Goal: Communication & Community: Participate in discussion

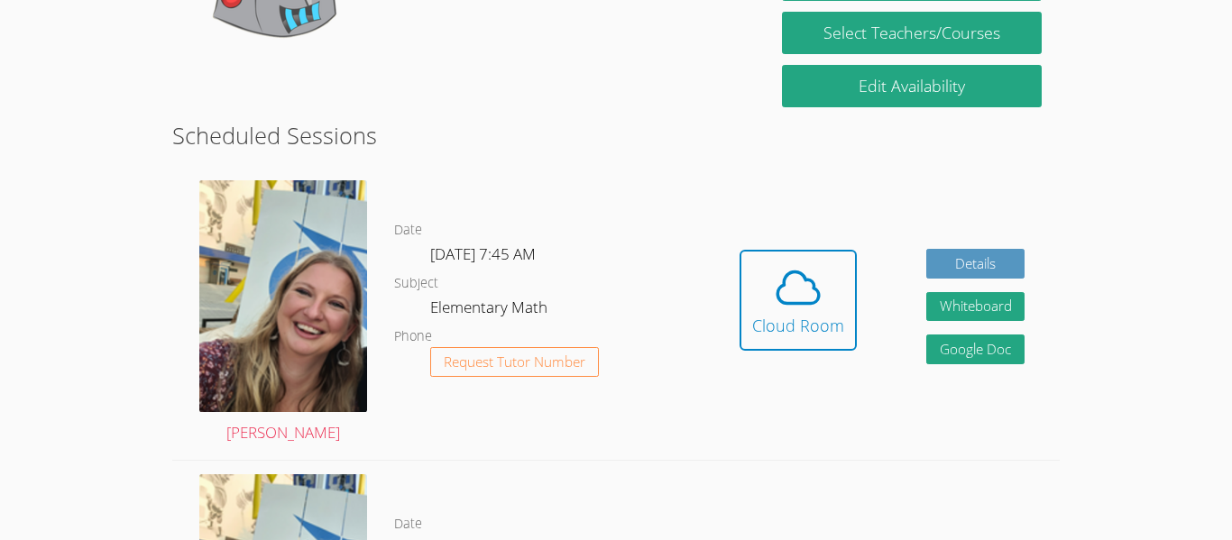
scroll to position [401, 0]
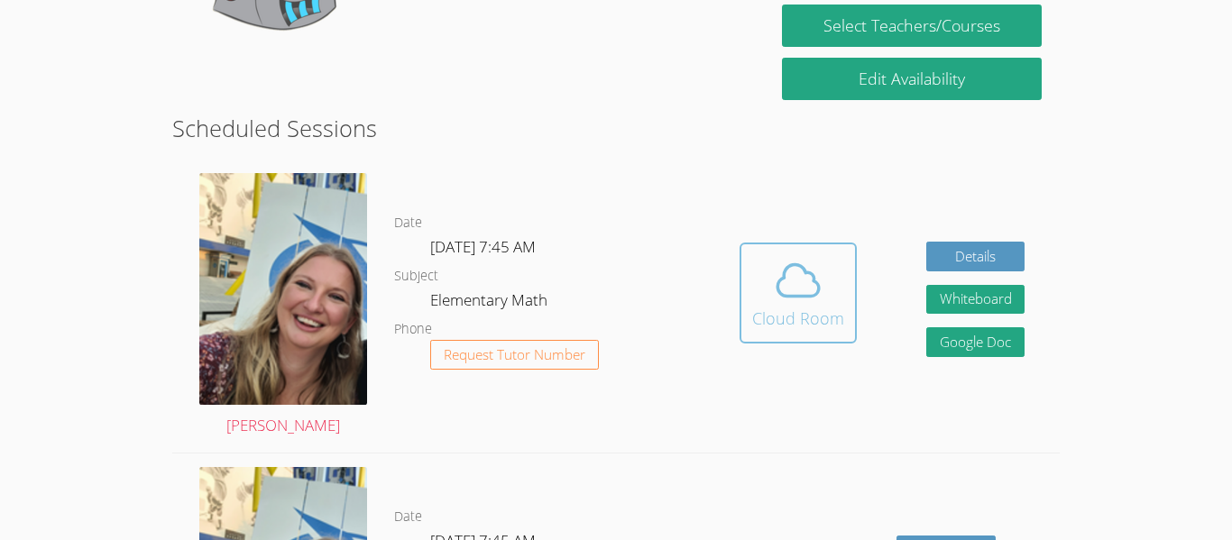
click at [809, 324] on div "Cloud Room" at bounding box center [798, 318] width 92 height 25
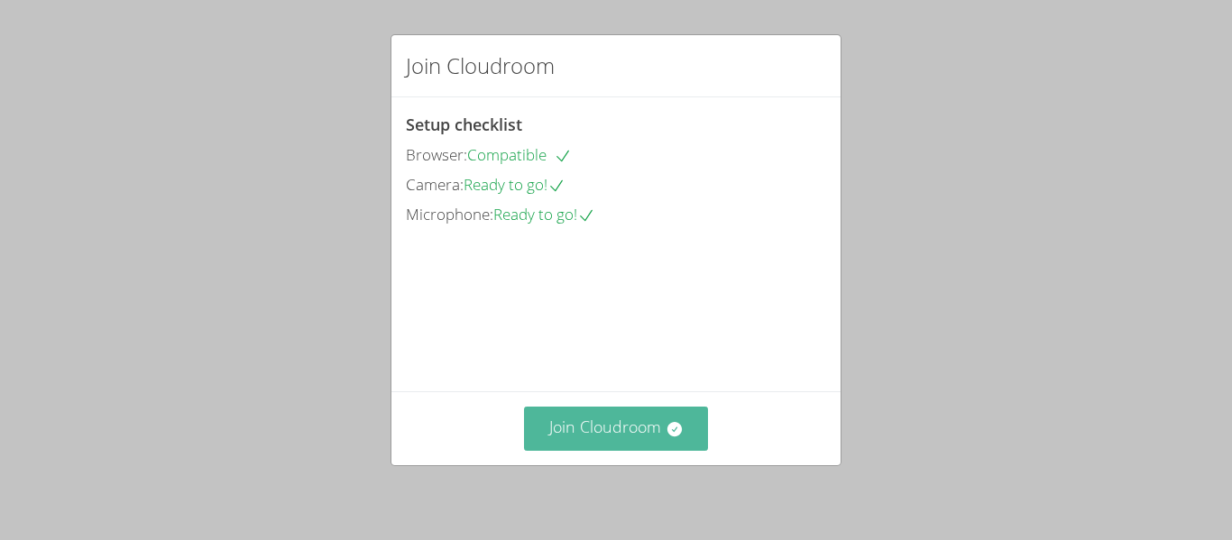
click at [680, 434] on icon at bounding box center [675, 429] width 18 height 18
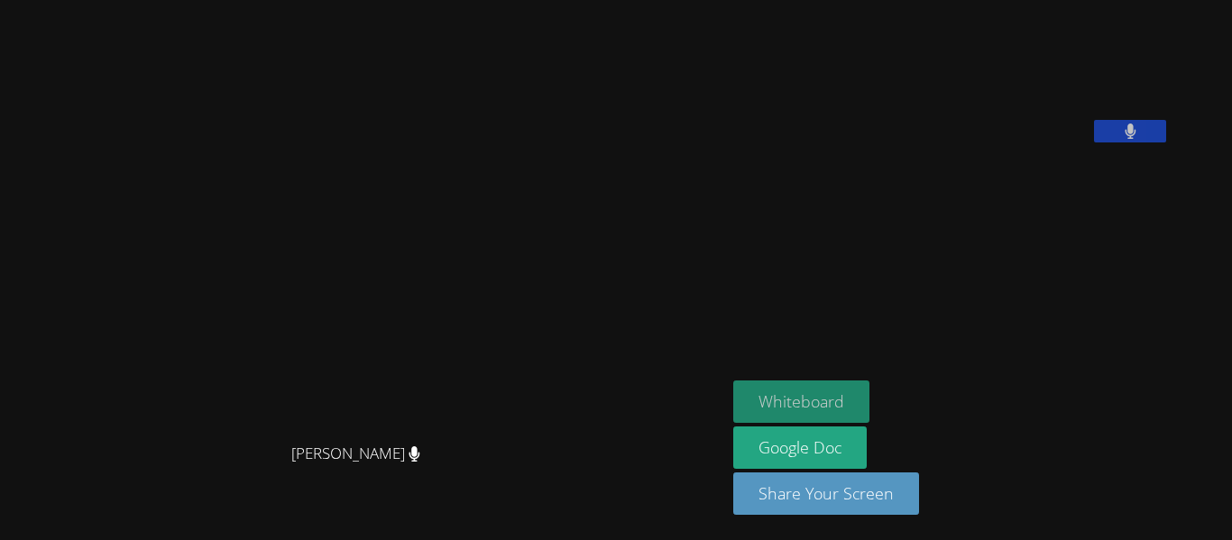
click at [869, 386] on button "Whiteboard" at bounding box center [801, 402] width 136 height 42
click at [850, 399] on button "Whiteboard" at bounding box center [801, 402] width 136 height 42
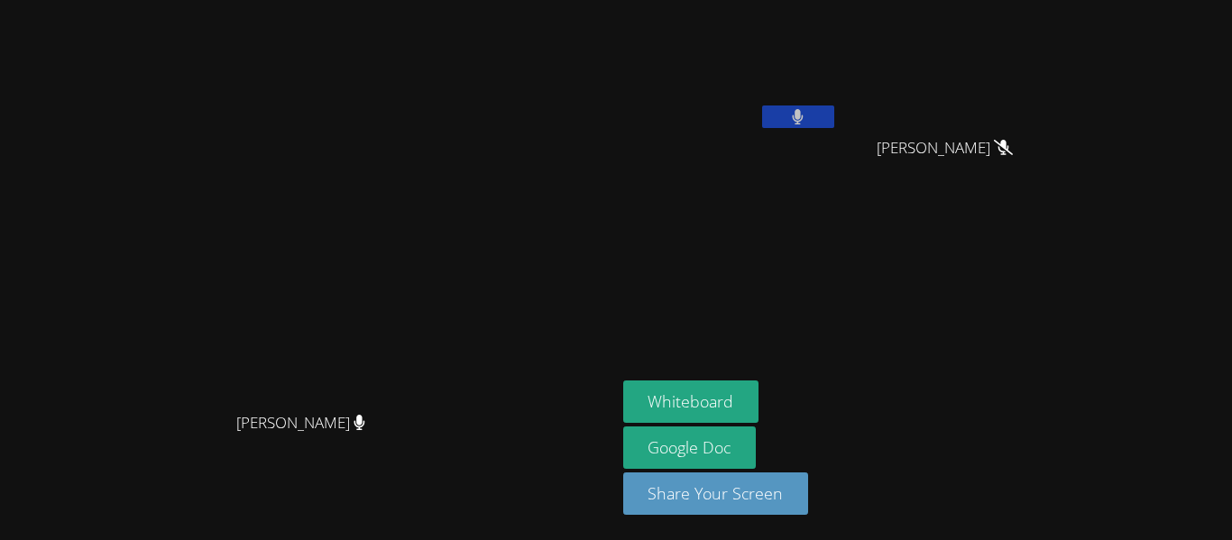
click at [1013, 151] on icon at bounding box center [1003, 147] width 19 height 15
click at [443, 267] on video at bounding box center [307, 234] width 271 height 338
click at [206, 86] on video at bounding box center [307, 234] width 271 height 338
click at [834, 120] on button at bounding box center [798, 117] width 72 height 23
click at [834, 121] on button at bounding box center [798, 117] width 72 height 23
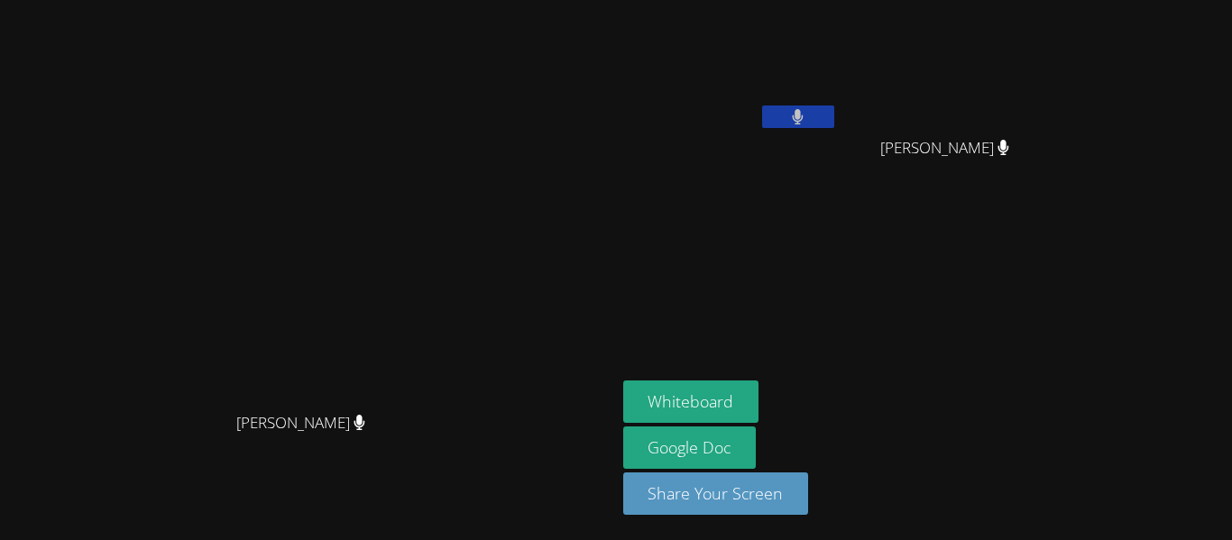
click at [443, 74] on video at bounding box center [307, 234] width 271 height 338
click at [443, 137] on video at bounding box center [307, 234] width 271 height 338
click at [443, 146] on video at bounding box center [307, 234] width 271 height 338
click at [807, 115] on icon at bounding box center [797, 116] width 19 height 15
click at [834, 125] on button at bounding box center [798, 117] width 72 height 23
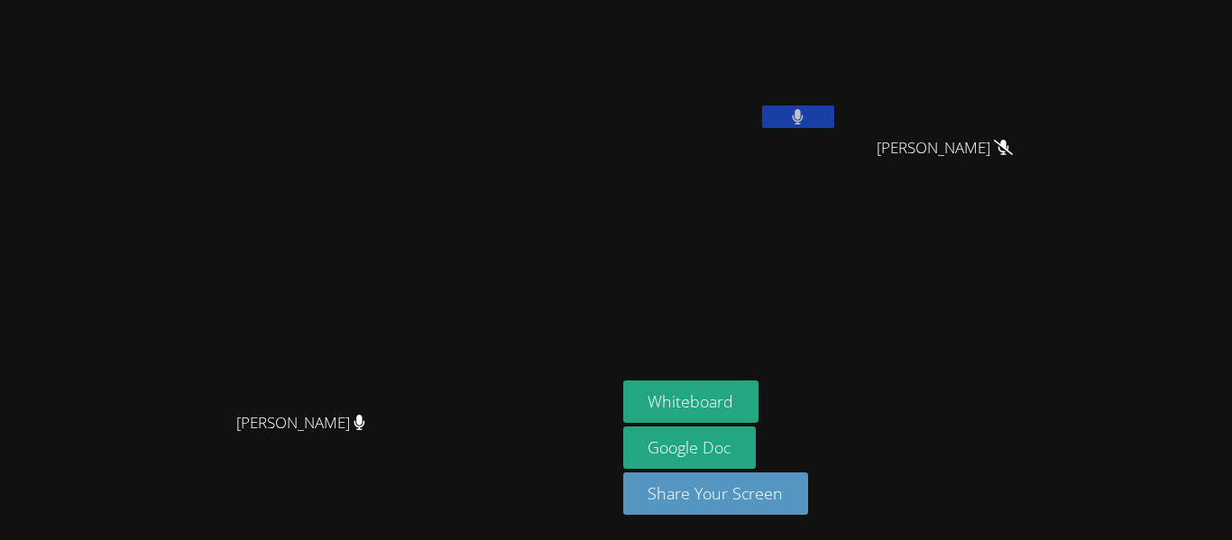
click at [834, 119] on button at bounding box center [798, 117] width 72 height 23
click at [807, 116] on icon at bounding box center [797, 116] width 19 height 15
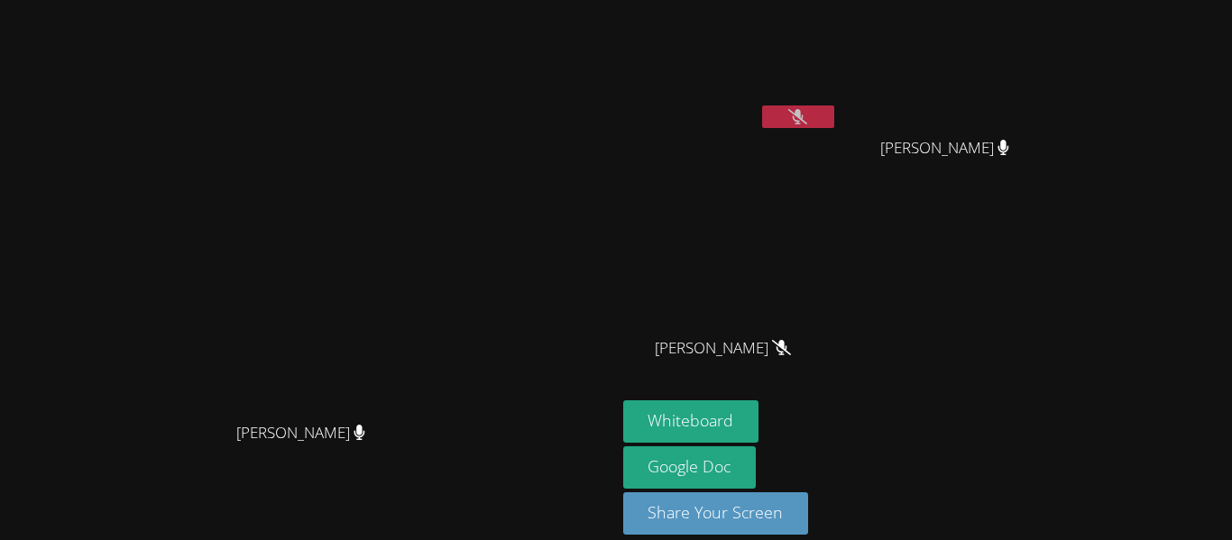
click at [834, 115] on button at bounding box center [798, 117] width 72 height 23
click at [443, 254] on video at bounding box center [307, 244] width 271 height 338
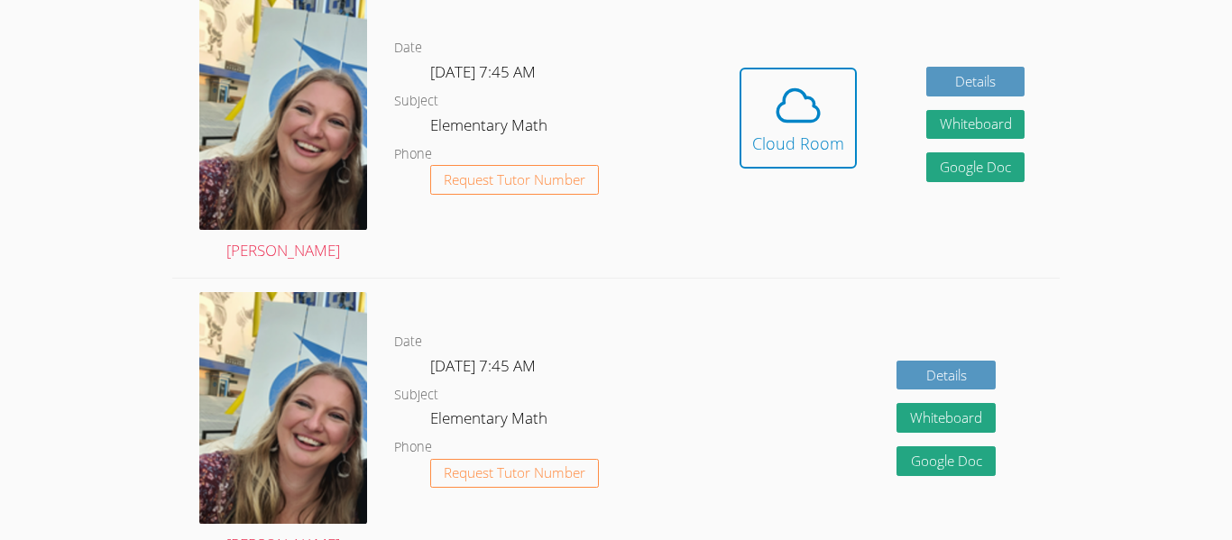
scroll to position [583, 0]
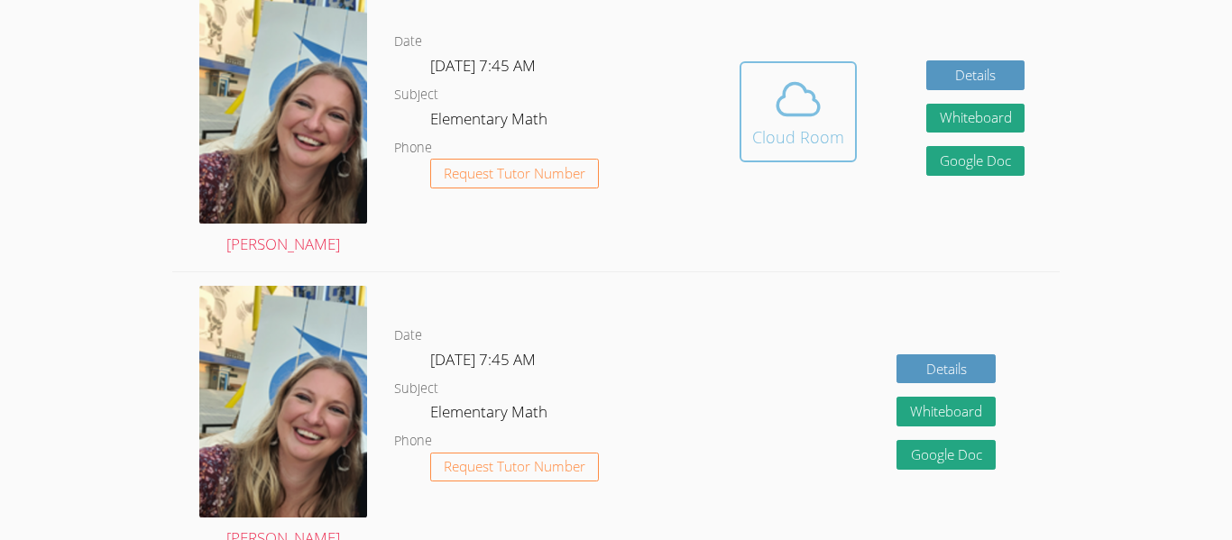
click at [805, 88] on icon at bounding box center [797, 99] width 41 height 32
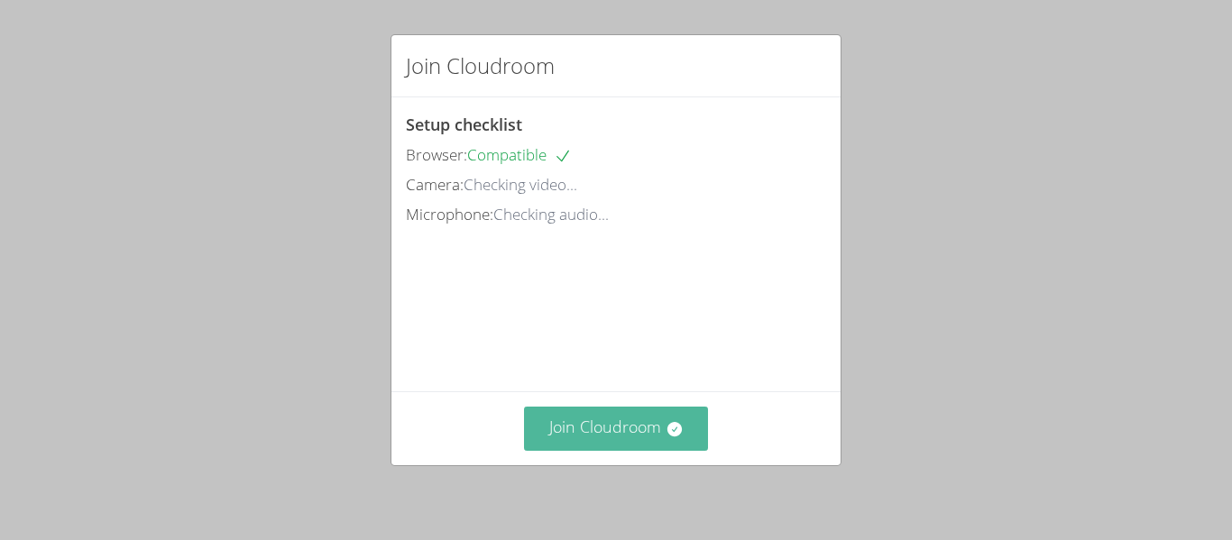
click at [640, 408] on button "Join Cloudroom" at bounding box center [616, 429] width 185 height 44
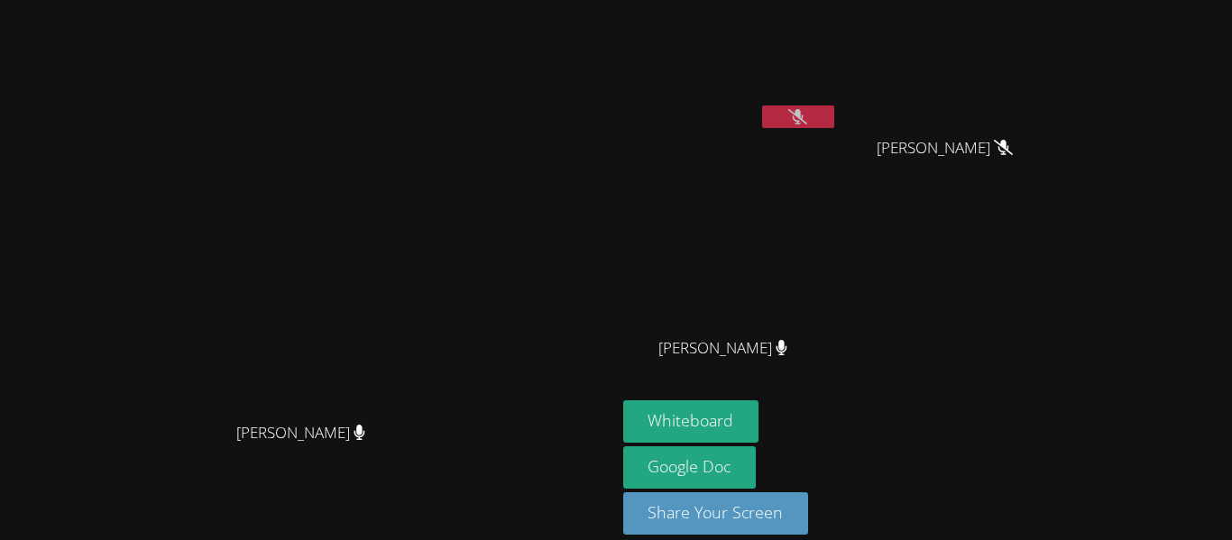
click at [834, 126] on button at bounding box center [798, 117] width 72 height 23
click at [834, 121] on button at bounding box center [798, 117] width 72 height 23
click at [834, 112] on button at bounding box center [798, 117] width 72 height 23
click at [807, 113] on icon at bounding box center [797, 116] width 19 height 15
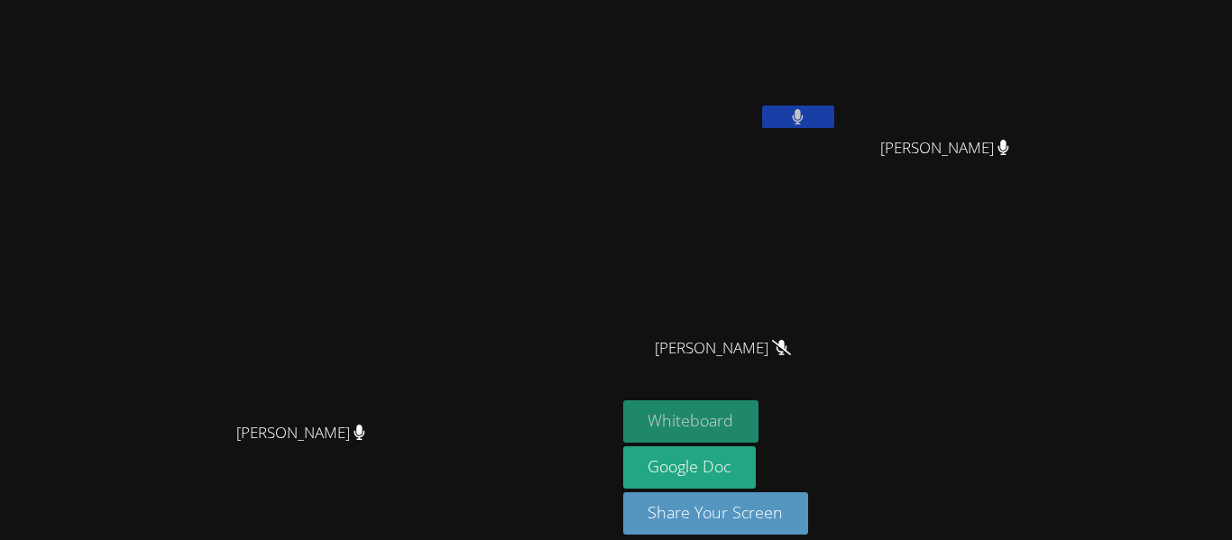
click at [759, 419] on button "Whiteboard" at bounding box center [691, 421] width 136 height 42
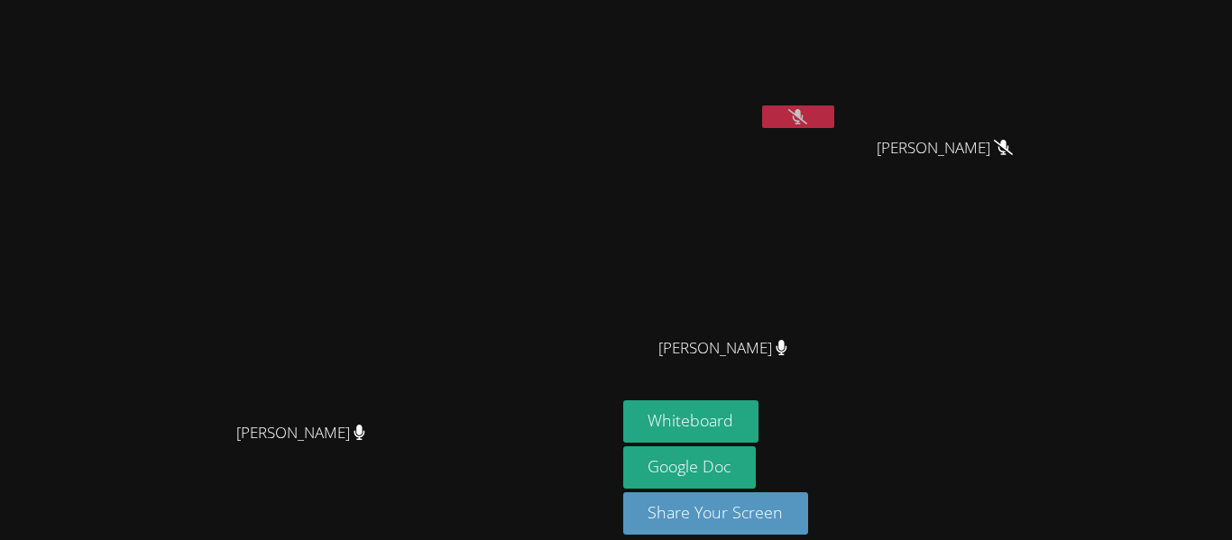
click at [807, 115] on icon at bounding box center [797, 116] width 19 height 15
click at [834, 119] on button at bounding box center [798, 117] width 72 height 23
click at [834, 116] on button at bounding box center [798, 117] width 72 height 23
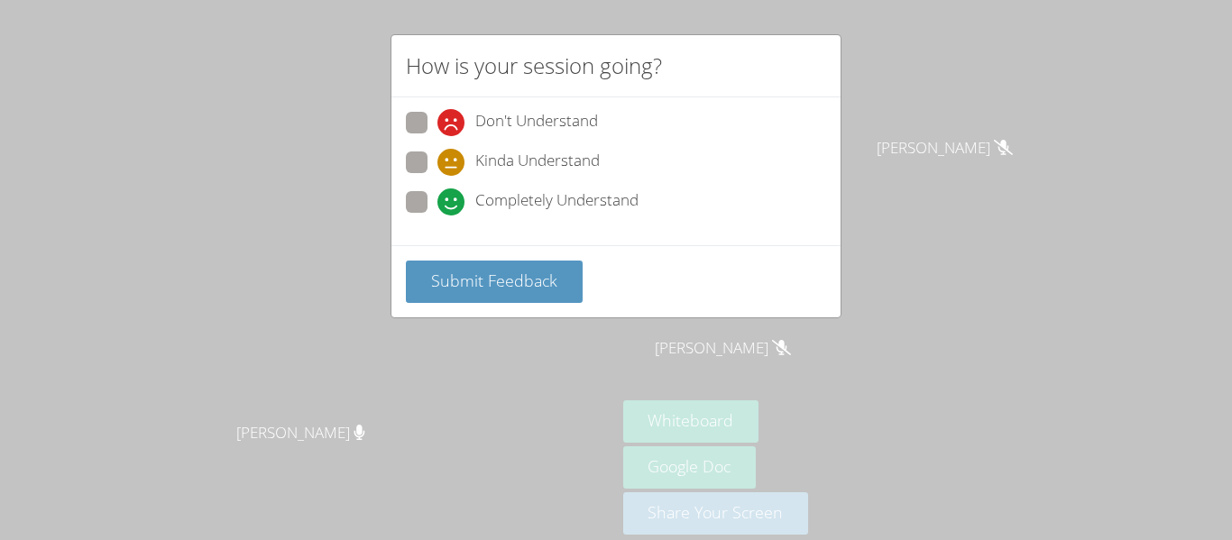
click at [437, 216] on span at bounding box center [437, 216] width 0 height 0
click at [437, 197] on input "Completely Understand" at bounding box center [444, 198] width 15 height 15
radio input "true"
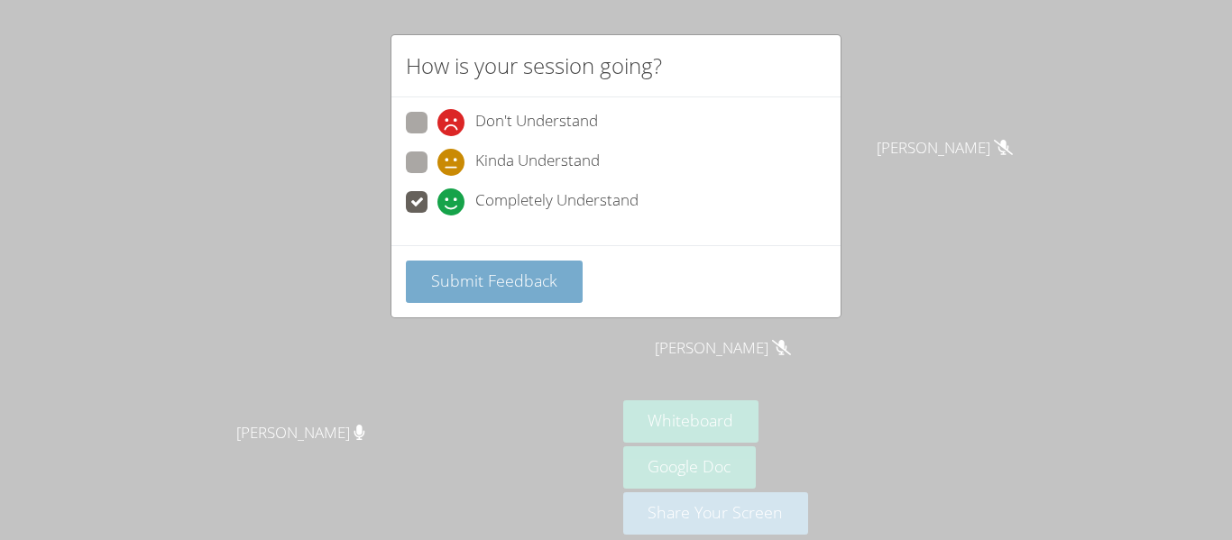
click at [463, 275] on span "Submit Feedback" at bounding box center [494, 281] width 126 height 22
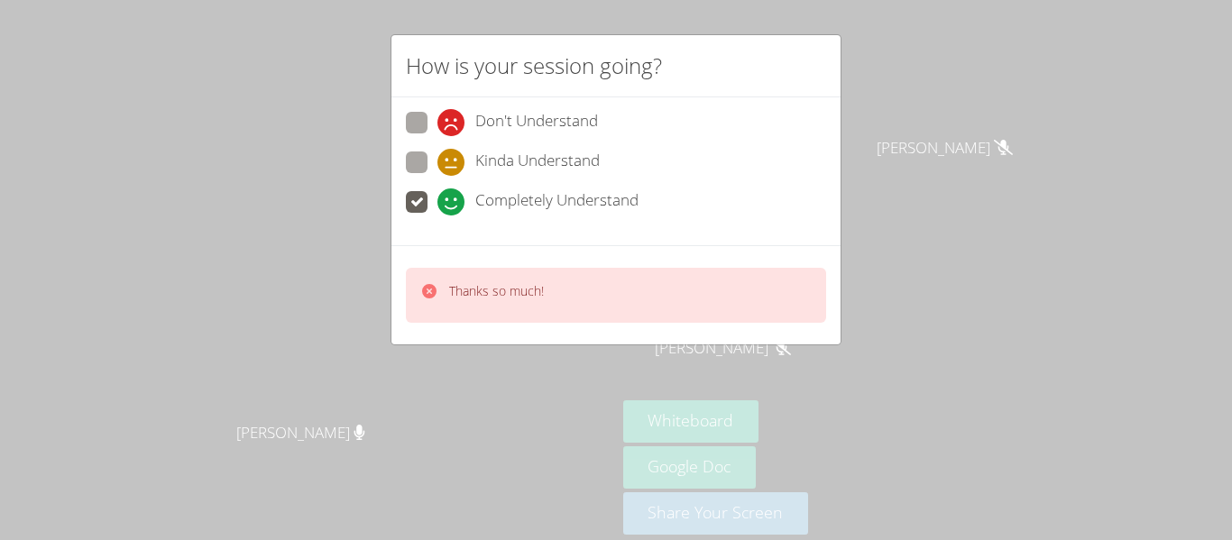
click at [428, 312] on div "Thanks so much!" at bounding box center [616, 295] width 420 height 55
click at [396, 323] on div "Thanks so much!" at bounding box center [615, 294] width 449 height 99
click at [396, 323] on video at bounding box center [307, 244] width 271 height 338
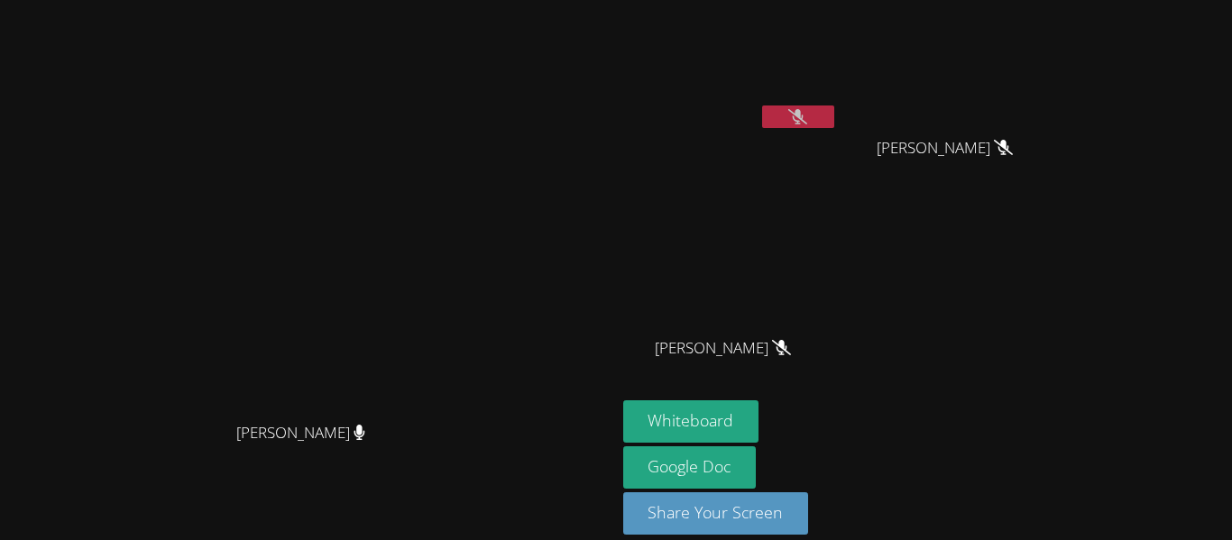
click at [834, 119] on button at bounding box center [798, 117] width 72 height 23
click at [834, 124] on button at bounding box center [798, 117] width 72 height 23
click at [834, 126] on button at bounding box center [798, 117] width 72 height 23
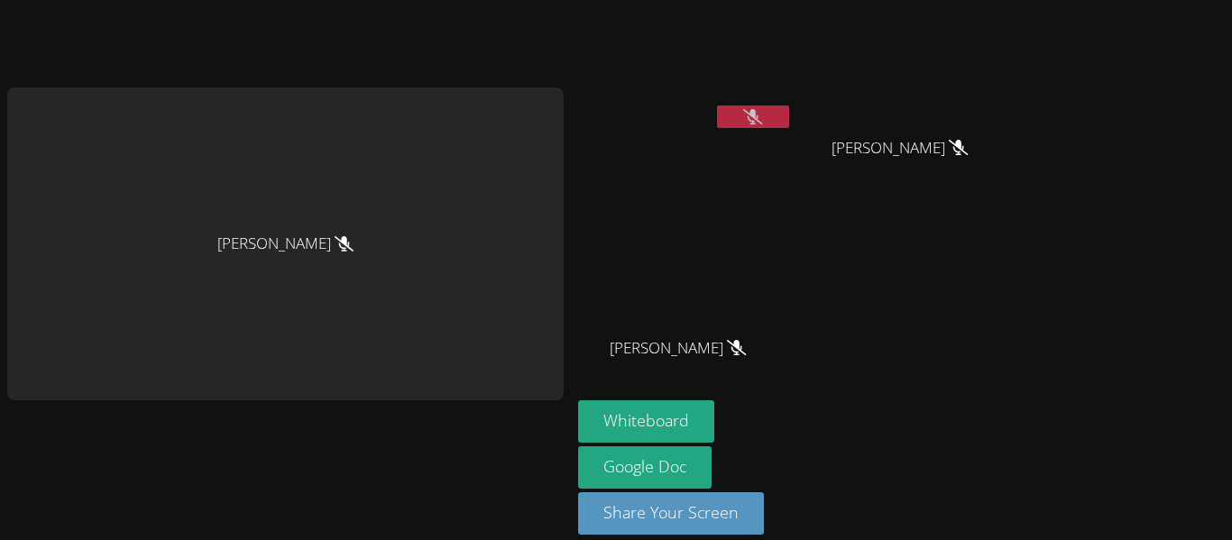
click at [743, 114] on icon at bounding box center [752, 116] width 19 height 15
